Goal: Communication & Community: Answer question/provide support

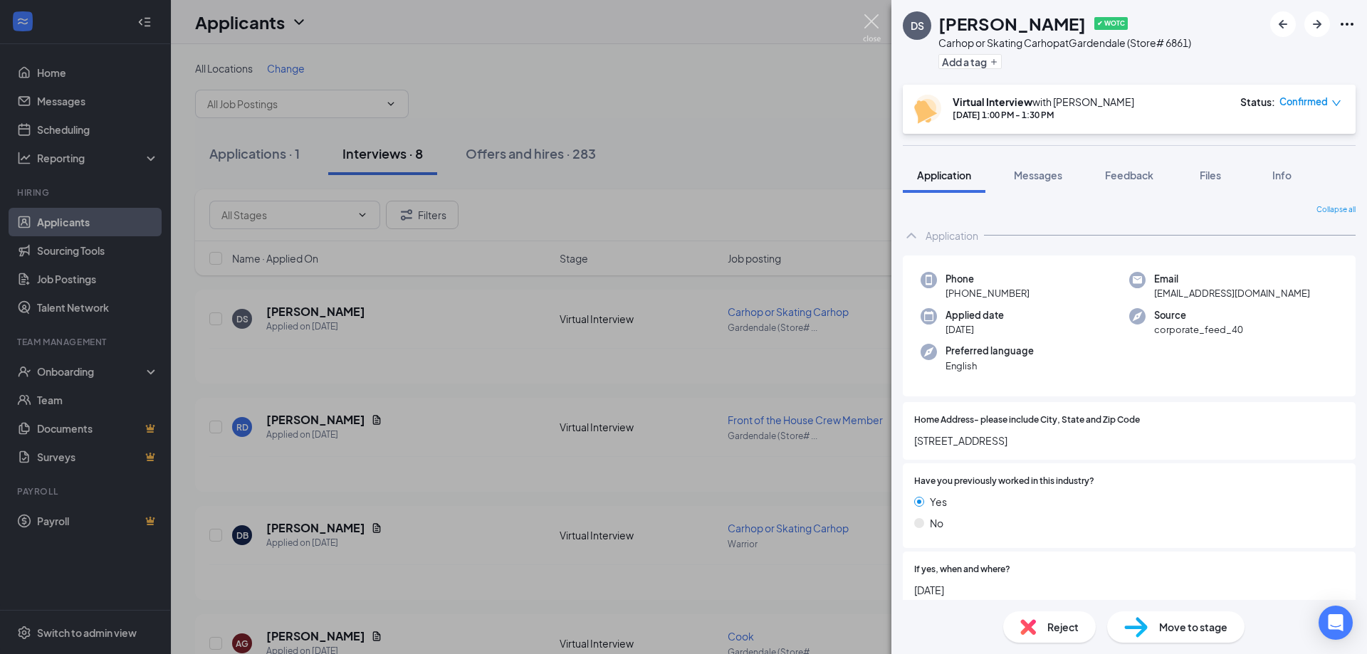
click at [868, 16] on img at bounding box center [872, 28] width 18 height 28
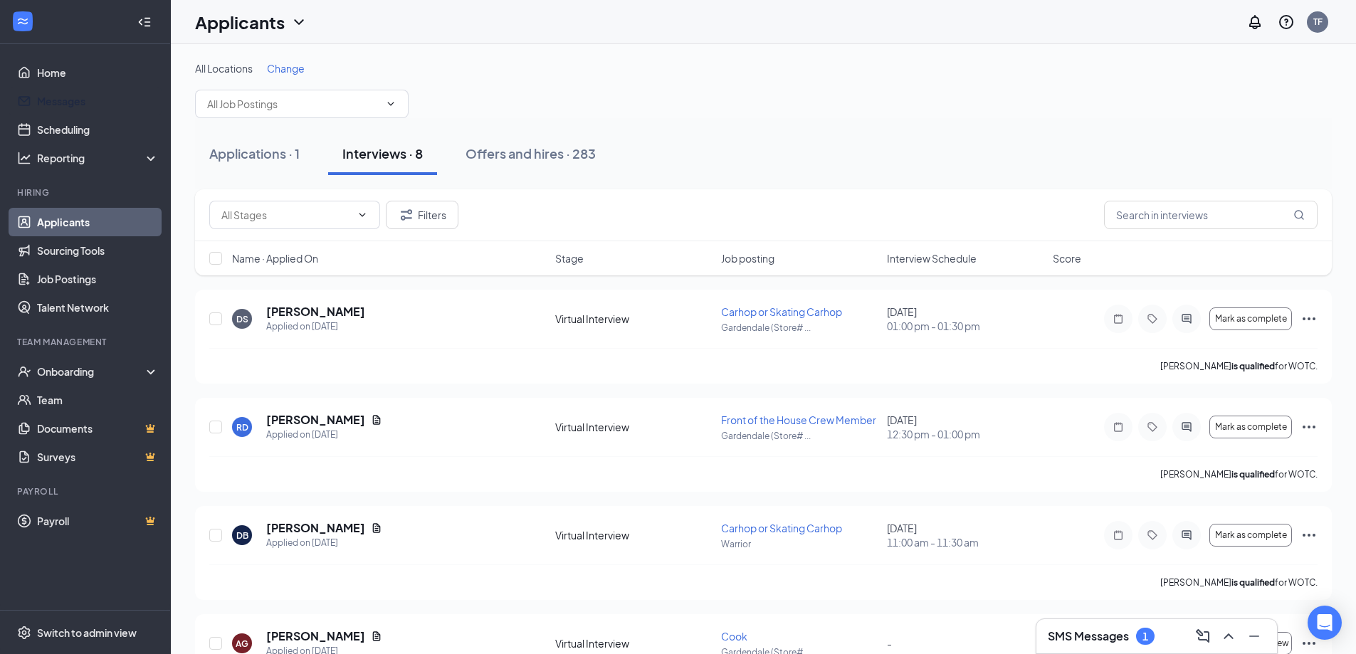
click at [64, 105] on link "Messages" at bounding box center [98, 101] width 122 height 28
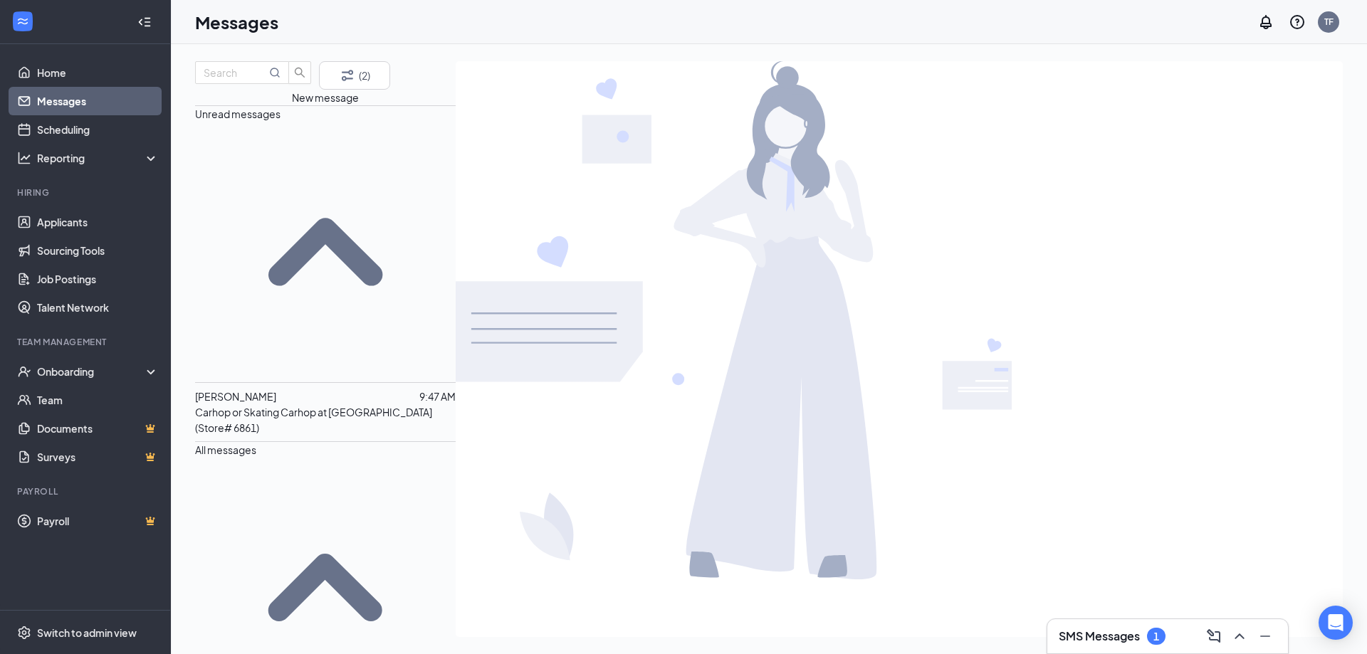
click at [270, 390] on span "[PERSON_NAME]" at bounding box center [235, 396] width 81 height 13
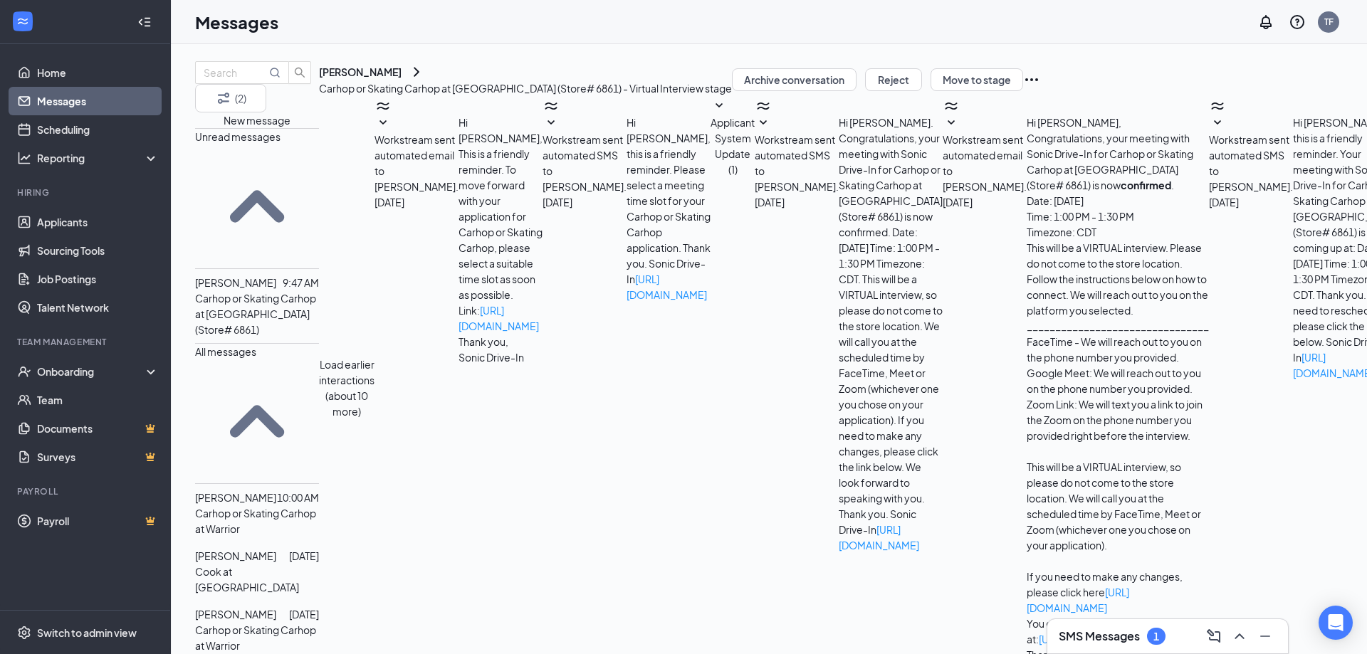
scroll to position [531, 0]
paste textarea "Thank you for confirming your interview. Please utilize these tips to make your…"
type textarea "Thank you for confirming your interview. Please utilize these tips to make your…"
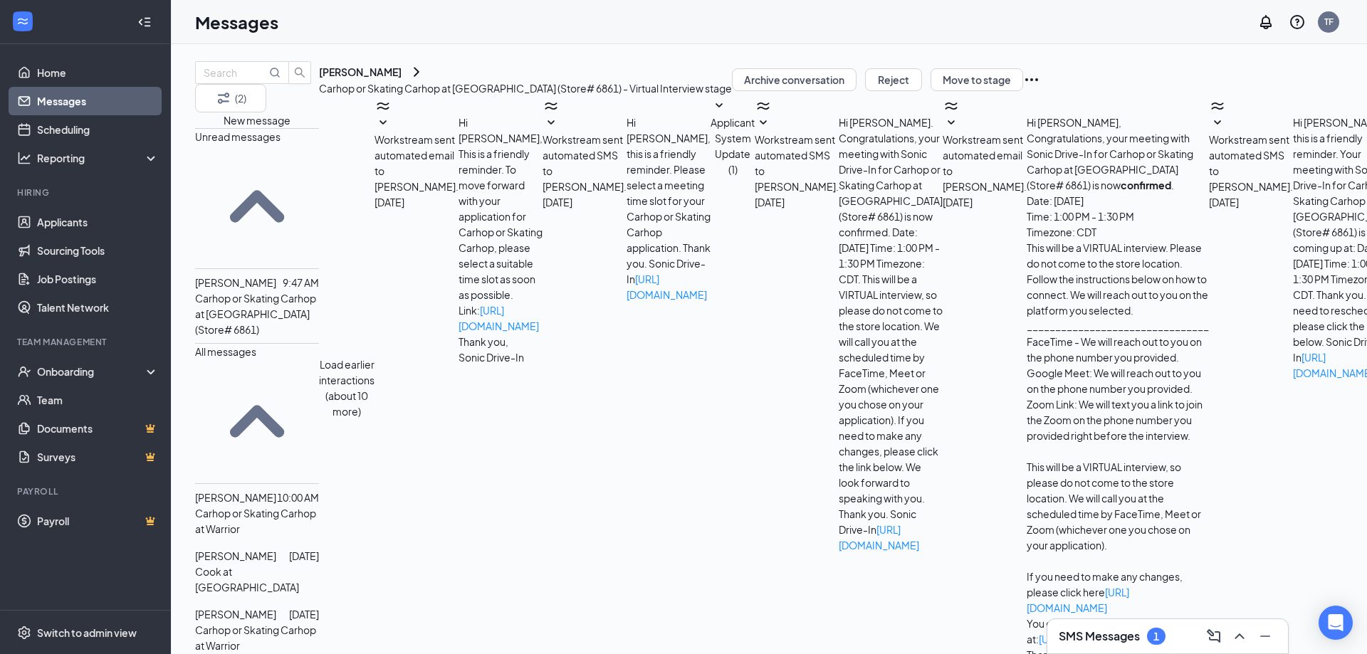
checkbox input "true"
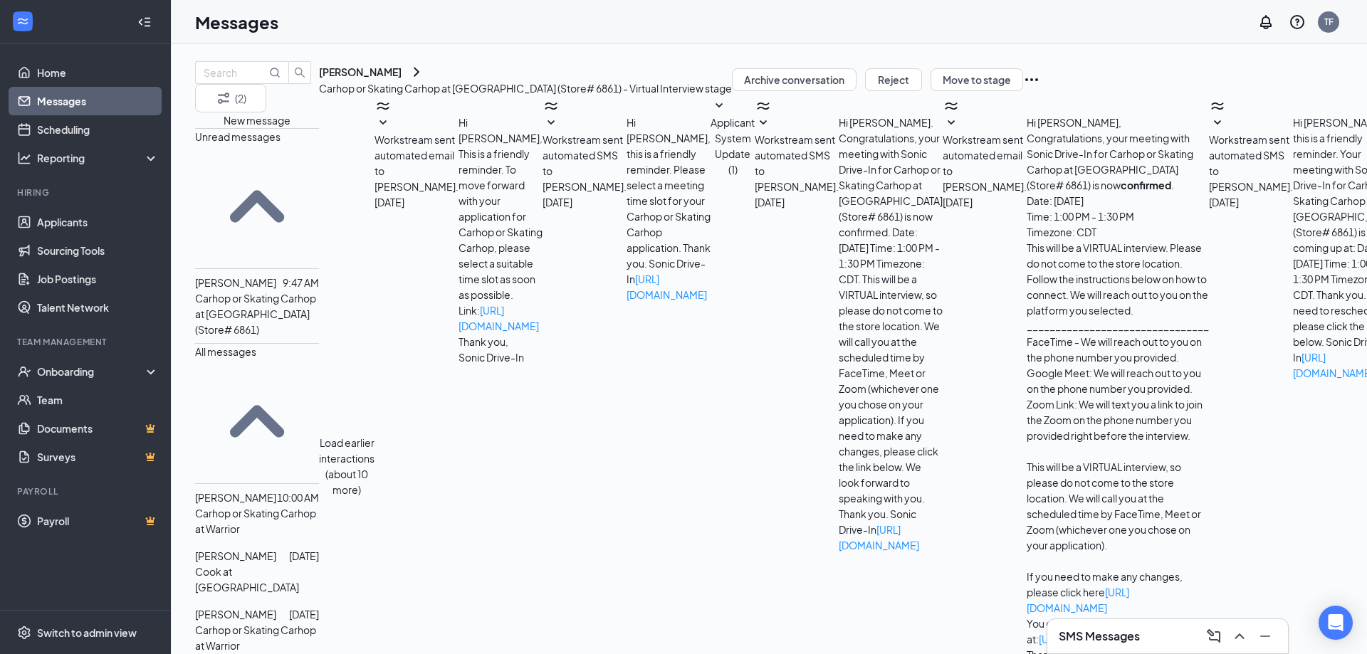
type textarea "I will send it to you at the time of the interview."
click at [52, 218] on link "Applicants" at bounding box center [98, 222] width 122 height 28
